Goal: Task Accomplishment & Management: Manage account settings

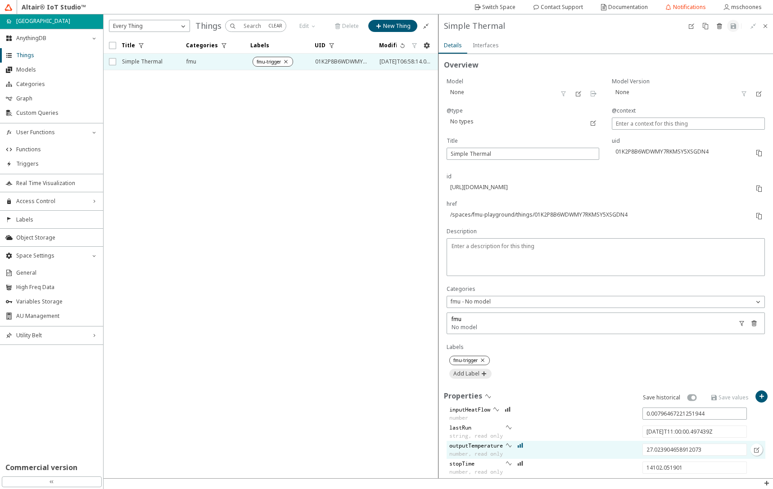
click at [521, 445] on iron-icon at bounding box center [520, 445] width 6 height 7
click at [60, 205] on div "Access Control right_chevron" at bounding box center [51, 201] width 103 height 18
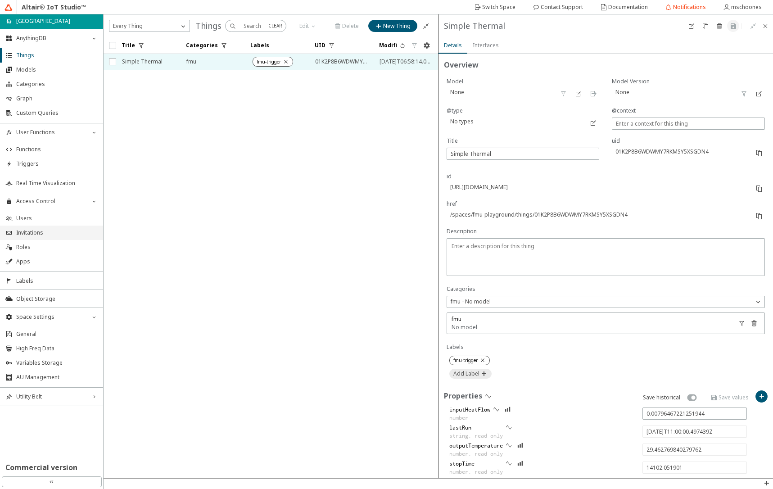
type input "29.892972220604072"
type input "2025-08-15T11:05:00.478034Z"
type input "14402.032496"
click at [33, 217] on span "Users" at bounding box center [57, 218] width 82 height 7
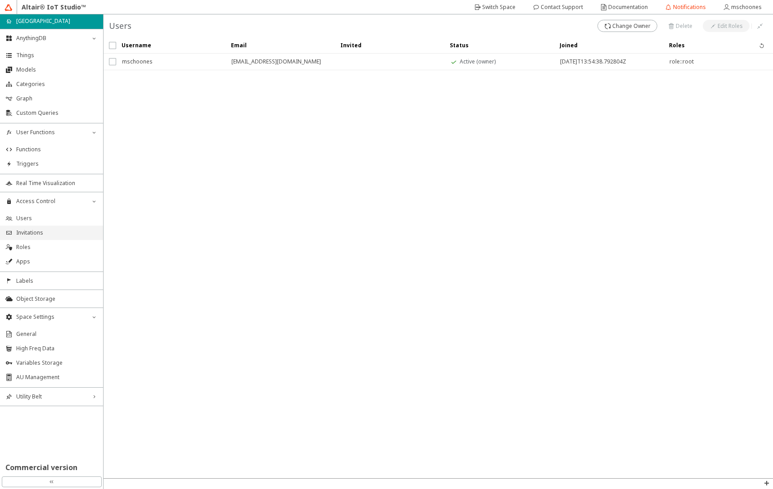
click at [45, 234] on span "Invitations" at bounding box center [57, 232] width 82 height 7
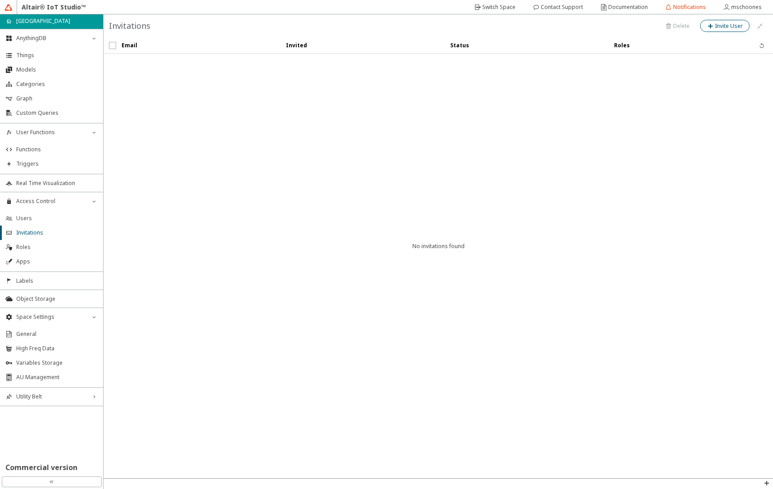
click at [0, 0] on slot "Invite User" at bounding box center [0, 0] width 0 height 0
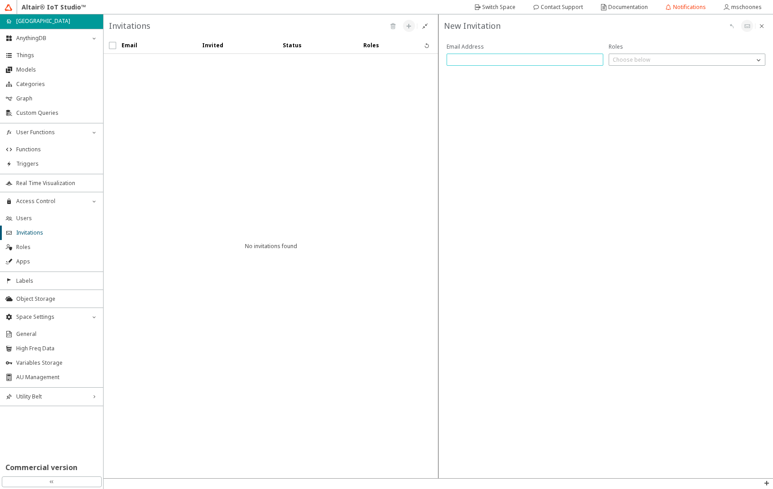
paste input "mangoni@europe.altair.com"
type input "mangoni@europe.altair.com"
click at [632, 59] on p "Choose below" at bounding box center [631, 60] width 45 height 8
click at [629, 85] on span "role::root" at bounding box center [625, 86] width 24 height 8
click at [439, 37] on div "New Invitation" at bounding box center [271, 25] width 335 height 23
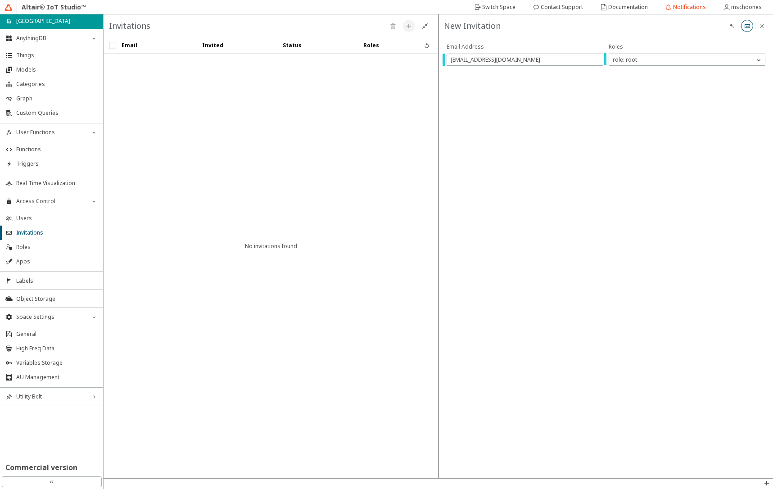
click at [745, 29] on iron-icon at bounding box center [747, 26] width 7 height 7
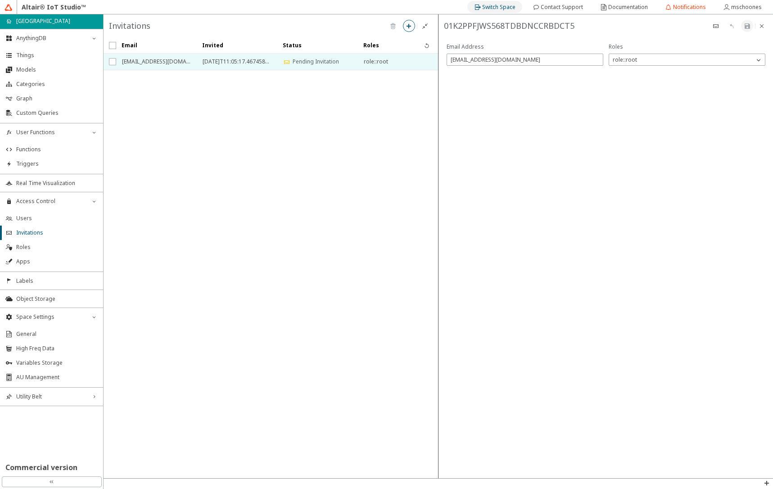
click at [0, 0] on slot "Switch Space" at bounding box center [0, 0] width 0 height 0
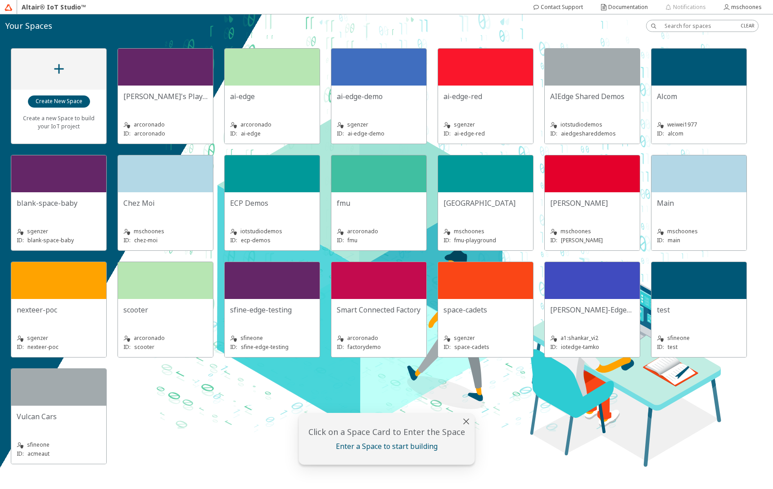
click at [171, 236] on div "mschoones" at bounding box center [165, 231] width 84 height 9
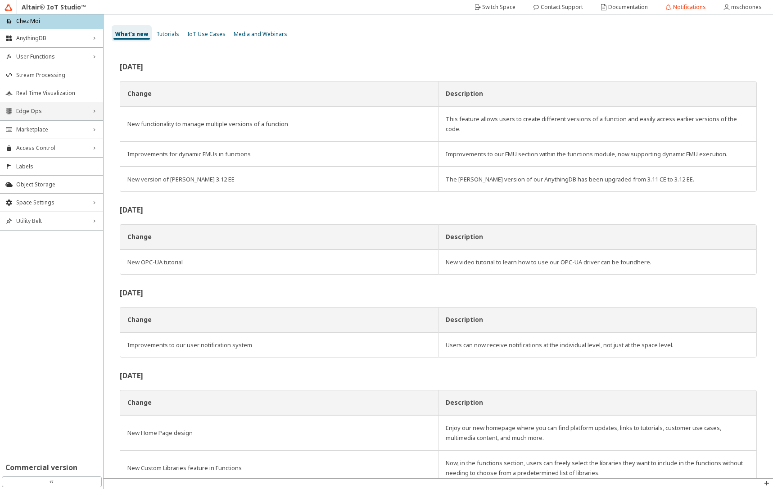
click at [44, 118] on div "Edge Ops right_chevron" at bounding box center [51, 111] width 103 height 18
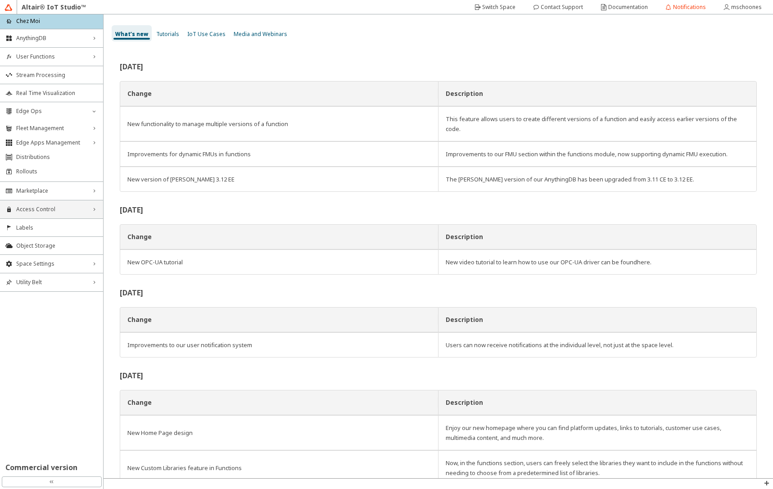
click at [36, 215] on div "Access Control right_chevron" at bounding box center [51, 209] width 103 height 18
click at [37, 227] on span "Users" at bounding box center [57, 226] width 82 height 7
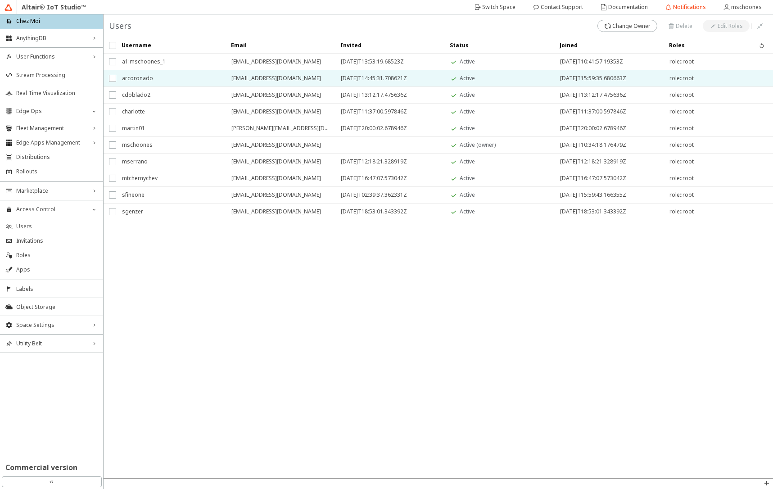
drag, startPoint x: 291, startPoint y: 77, endPoint x: 231, endPoint y: 77, distance: 59.5
click at [231, 77] on span "arcoronado@altair.com" at bounding box center [280, 78] width 98 height 16
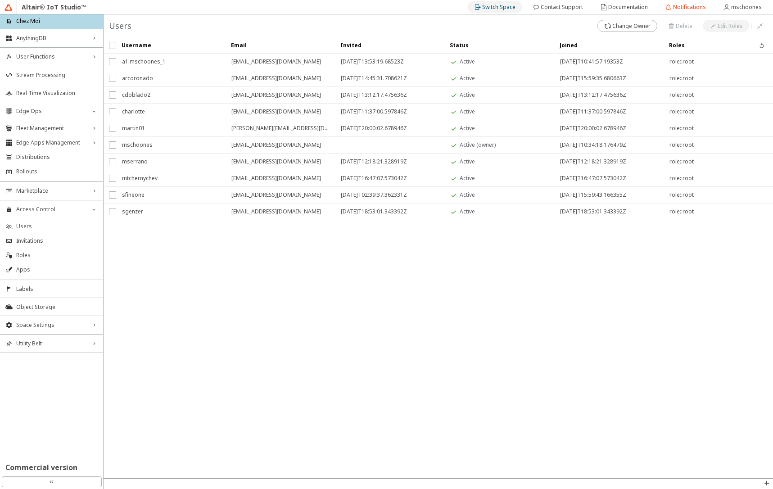
click at [0, 0] on slot "Switch Space" at bounding box center [0, 0] width 0 height 0
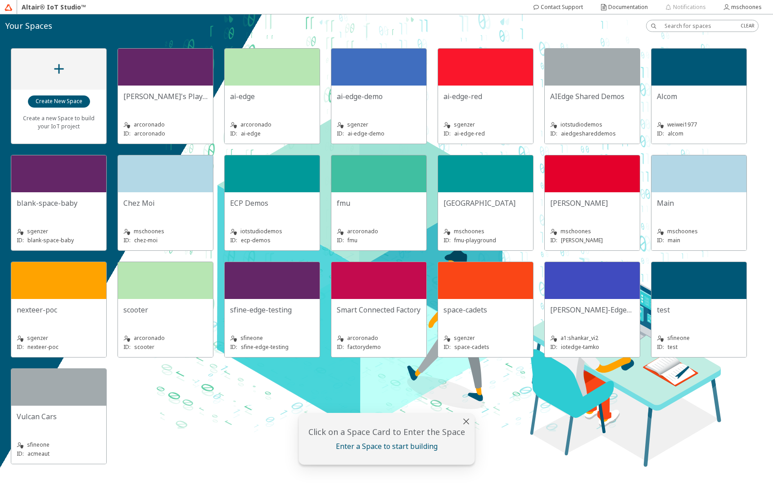
click at [0, 0] on slot "iotstudiodemos" at bounding box center [0, 0] width 0 height 0
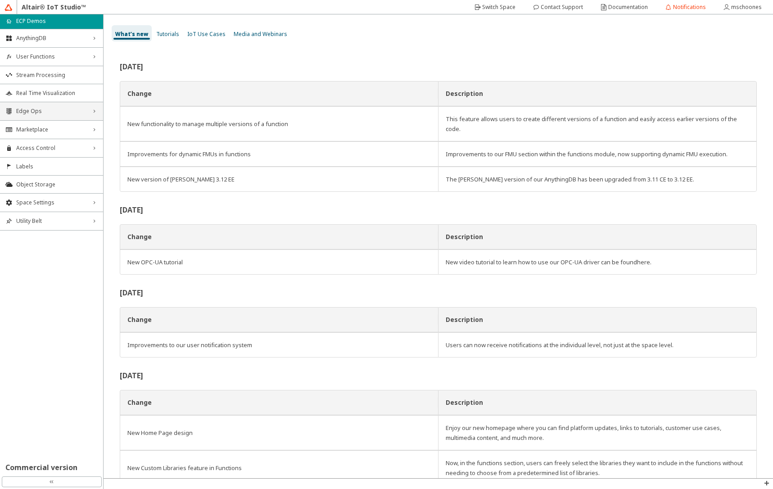
click at [53, 112] on span "Edge Ops" at bounding box center [51, 111] width 71 height 7
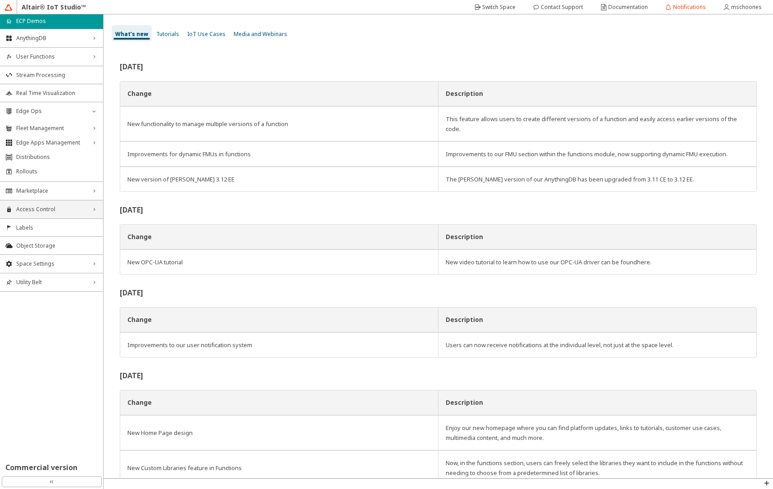
click at [47, 212] on span "Access Control" at bounding box center [51, 209] width 71 height 7
click at [48, 225] on span "Users" at bounding box center [57, 226] width 82 height 7
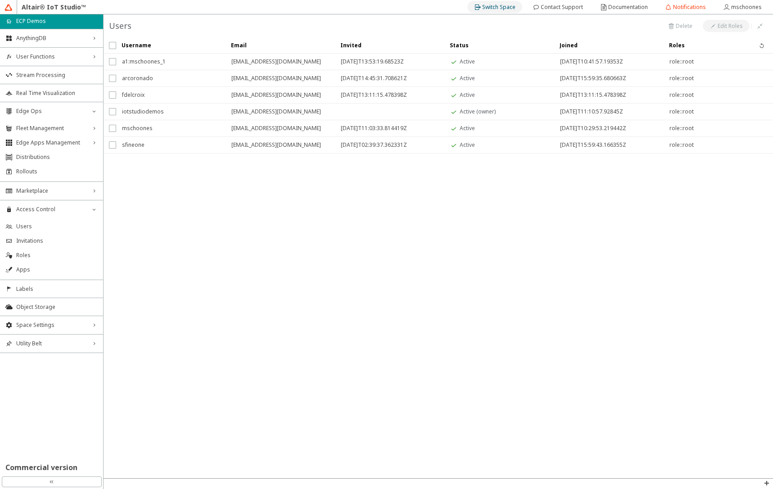
click at [0, 0] on slot "Switch Space" at bounding box center [0, 0] width 0 height 0
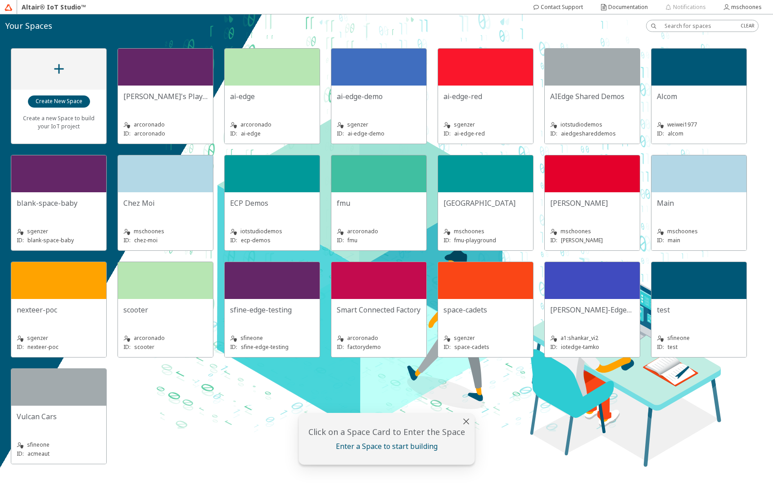
click at [0, 0] on slot "FMU Playground" at bounding box center [0, 0] width 0 height 0
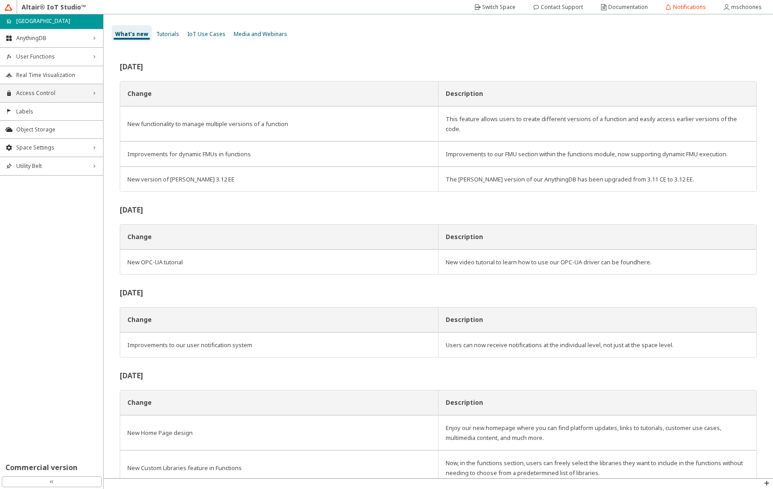
click at [44, 95] on span "Access Control" at bounding box center [51, 93] width 71 height 7
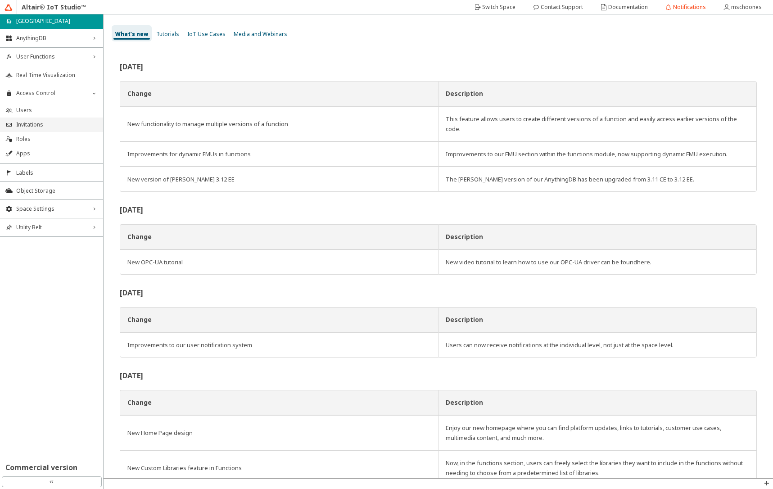
click at [36, 129] on li "Invitations" at bounding box center [51, 125] width 103 height 14
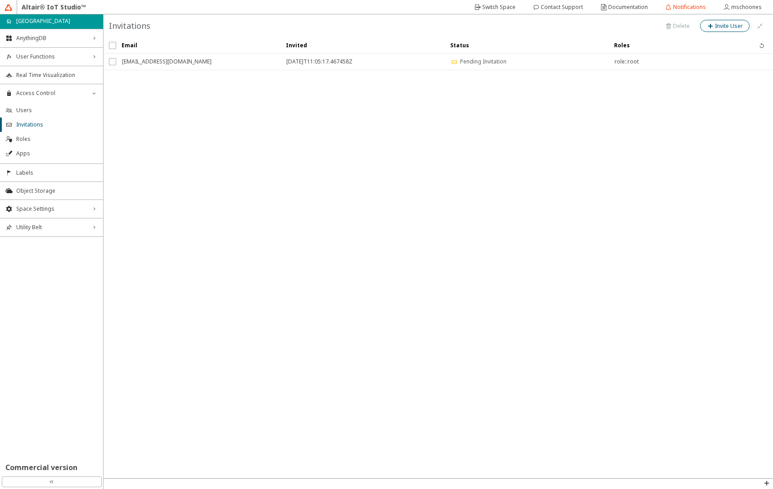
click at [0, 0] on slot "Invite User" at bounding box center [0, 0] width 0 height 0
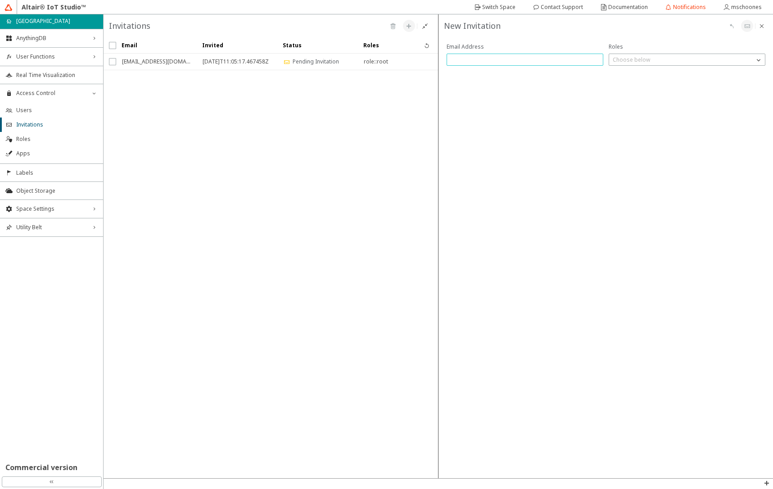
paste input "arcoronado@altair.com"
type input "arcoronado@altair.com"
click at [628, 60] on p "Choose below" at bounding box center [631, 60] width 45 height 8
click at [624, 87] on span "role::root" at bounding box center [625, 86] width 24 height 8
click at [749, 27] on iron-icon at bounding box center [747, 26] width 7 height 7
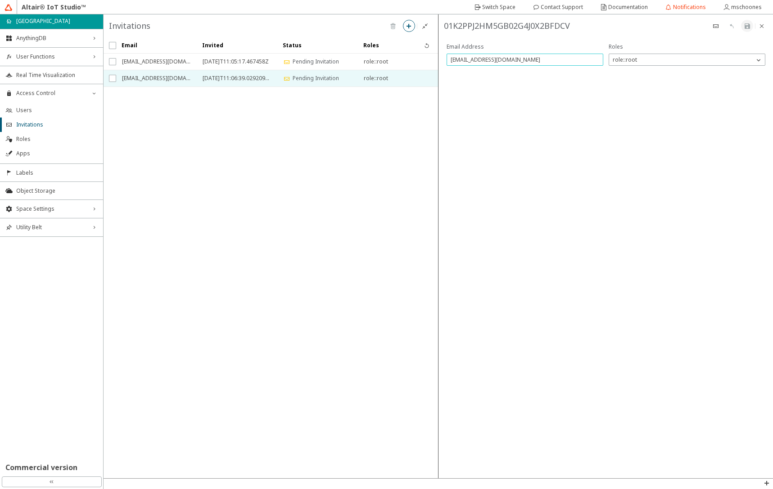
click at [481, 59] on input "arcoronado@altair.com" at bounding box center [525, 60] width 149 height 8
click at [412, 26] on iron-icon at bounding box center [408, 26] width 7 height 7
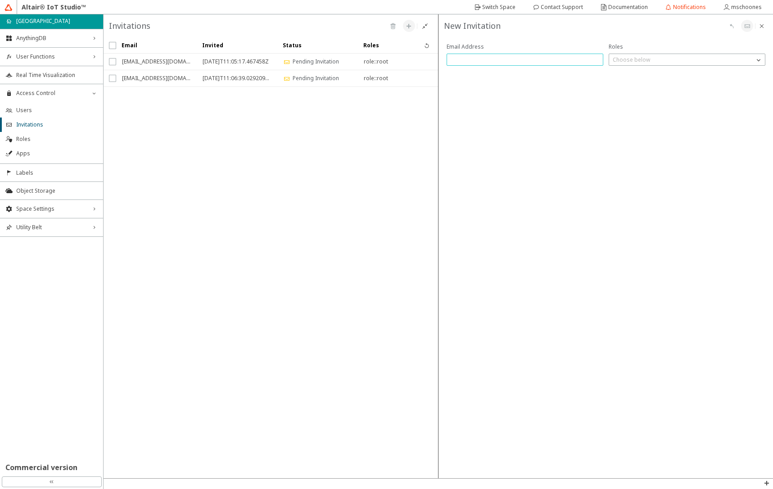
click at [462, 61] on input "text" at bounding box center [525, 60] width 149 height 8
type input "fine@altair.com"
click at [647, 63] on p "Choose below" at bounding box center [631, 60] width 45 height 8
click at [645, 87] on div "role::root" at bounding box center [687, 87] width 156 height 14
click at [747, 25] on iron-icon at bounding box center [747, 26] width 7 height 7
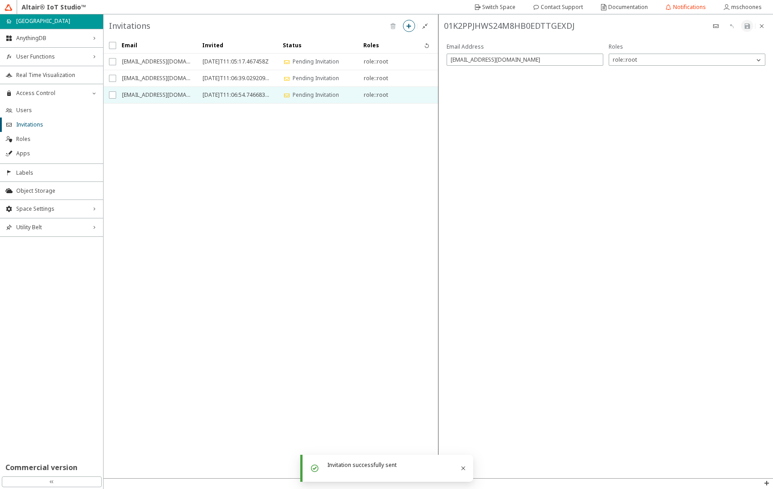
click at [409, 25] on iron-icon at bounding box center [408, 26] width 7 height 7
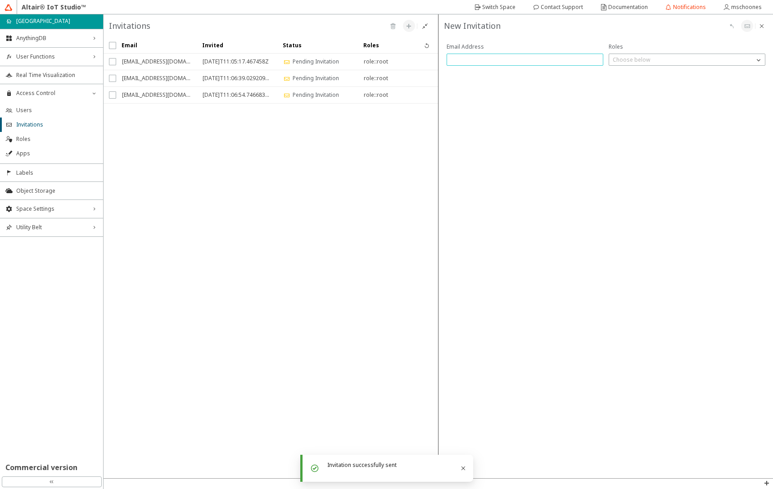
click at [492, 63] on input "text" at bounding box center [525, 60] width 149 height 8
type input "fdelcroix@altair.com"
click at [634, 58] on p "Choose below" at bounding box center [631, 60] width 45 height 8
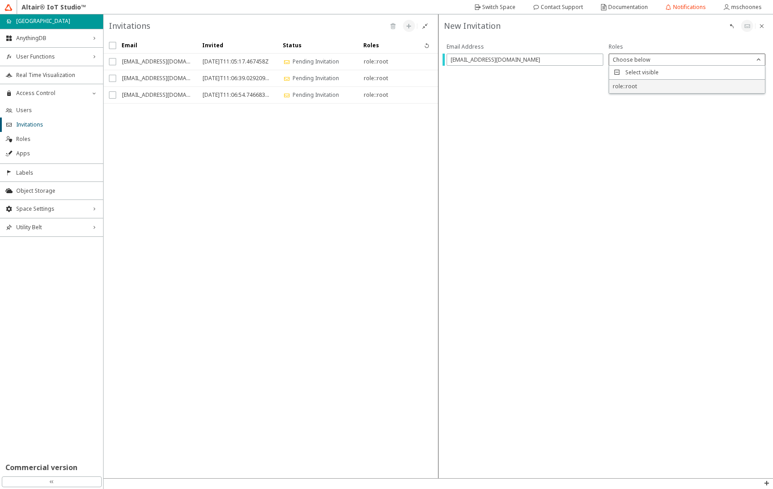
click at [627, 90] on p "role::root" at bounding box center [625, 86] width 32 height 8
click at [748, 28] on iron-icon at bounding box center [747, 26] width 7 height 7
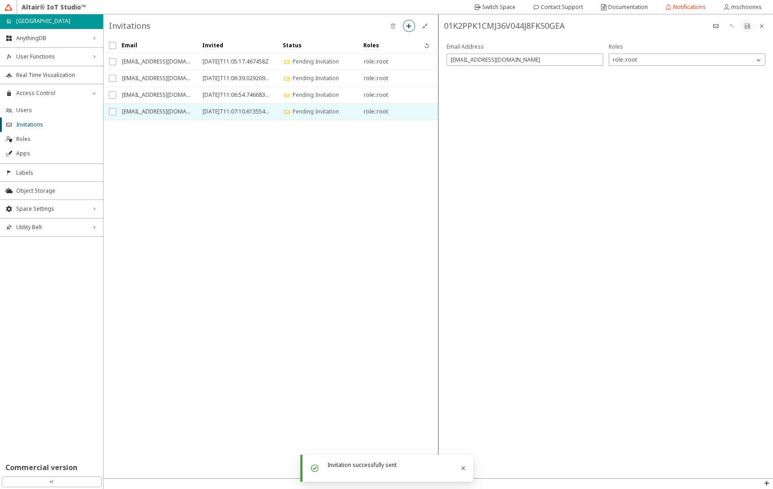
click at [404, 25] on paper-button at bounding box center [409, 26] width 12 height 12
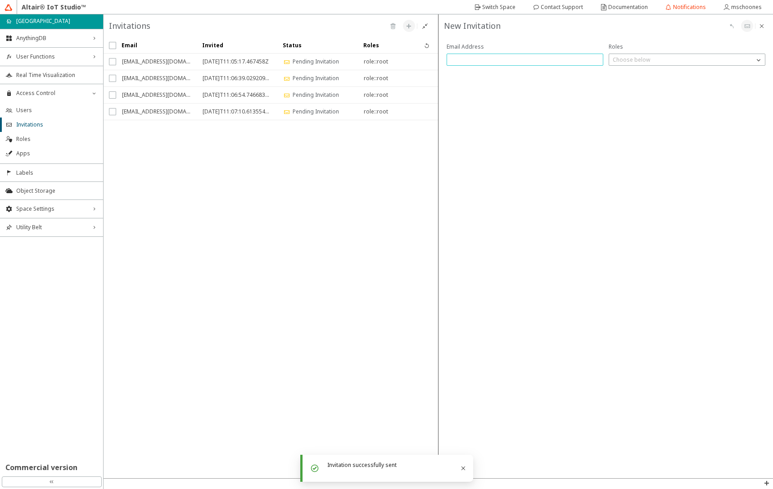
click at [456, 56] on input "text" at bounding box center [525, 60] width 149 height 8
type input "iotstudiodemos@altair.com"
click at [628, 57] on p "Choose below" at bounding box center [631, 60] width 45 height 8
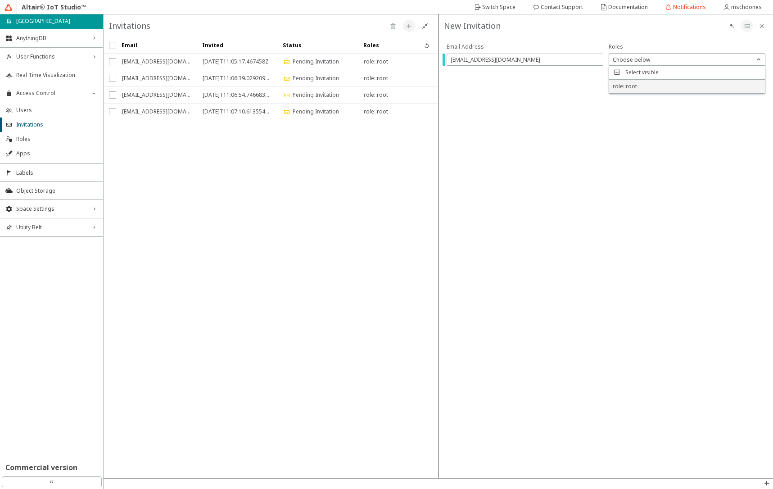
click at [628, 86] on span "role::root" at bounding box center [625, 86] width 24 height 8
click at [745, 27] on iron-icon at bounding box center [747, 26] width 7 height 7
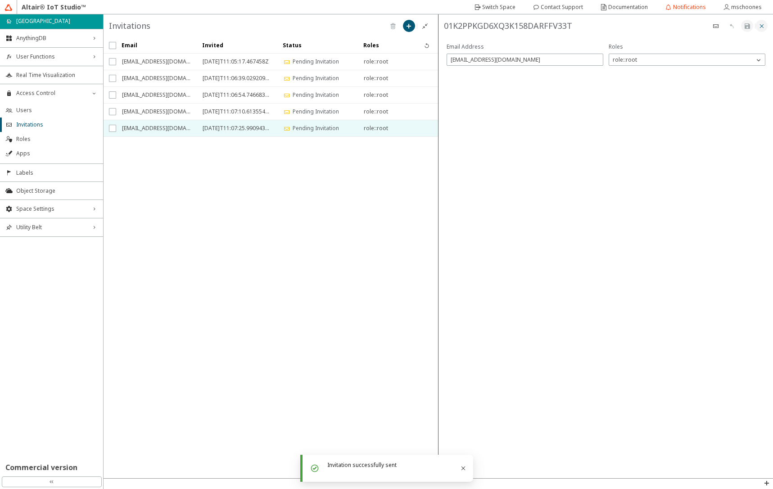
click at [762, 24] on iron-icon at bounding box center [761, 26] width 7 height 7
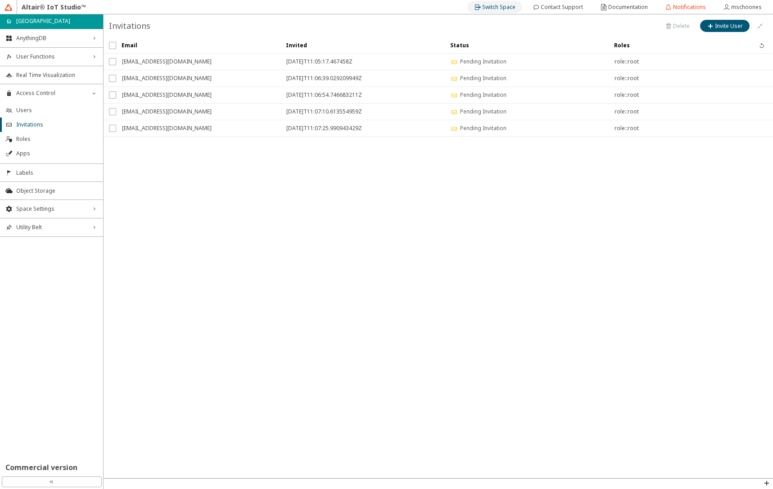
click at [490, 11] on div "Switch Space" at bounding box center [498, 7] width 33 height 14
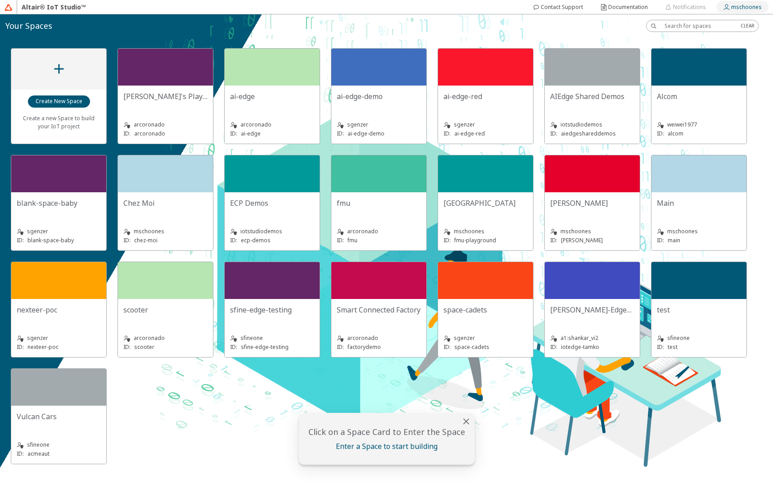
click at [0, 0] on slot "mschoones" at bounding box center [0, 0] width 0 height 0
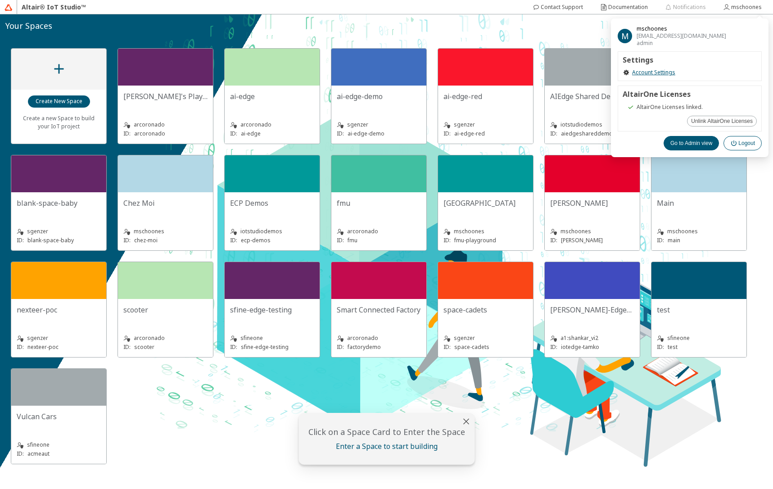
click at [738, 142] on iron-icon at bounding box center [735, 143] width 8 height 7
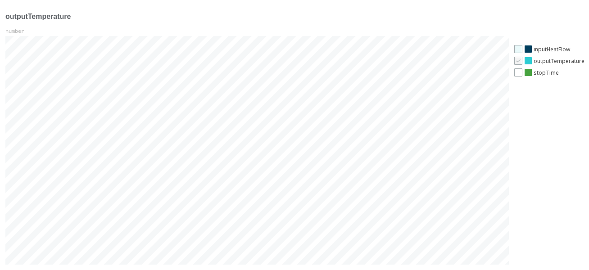
click at [270, 48] on div at bounding box center [518, 49] width 8 height 8
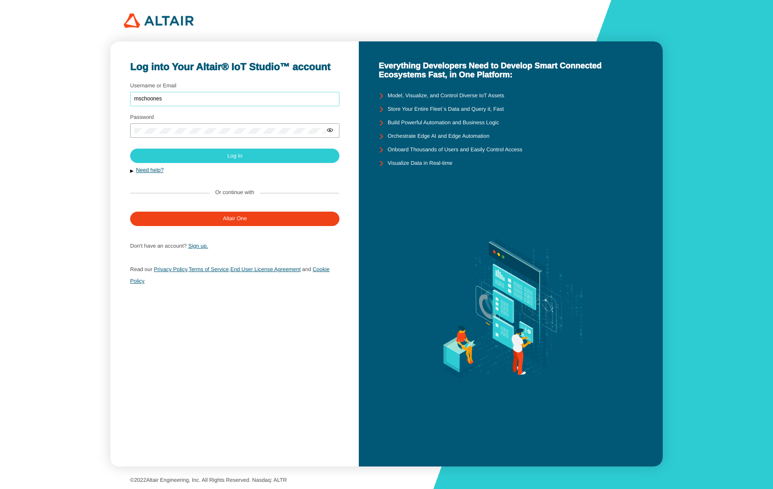
click at [197, 100] on input "mschoones" at bounding box center [234, 99] width 201 height 6
type input "iotstudiodemos"
click at [187, 156] on paper-button "Log In" at bounding box center [234, 156] width 209 height 14
